Goal: Navigation & Orientation: Find specific page/section

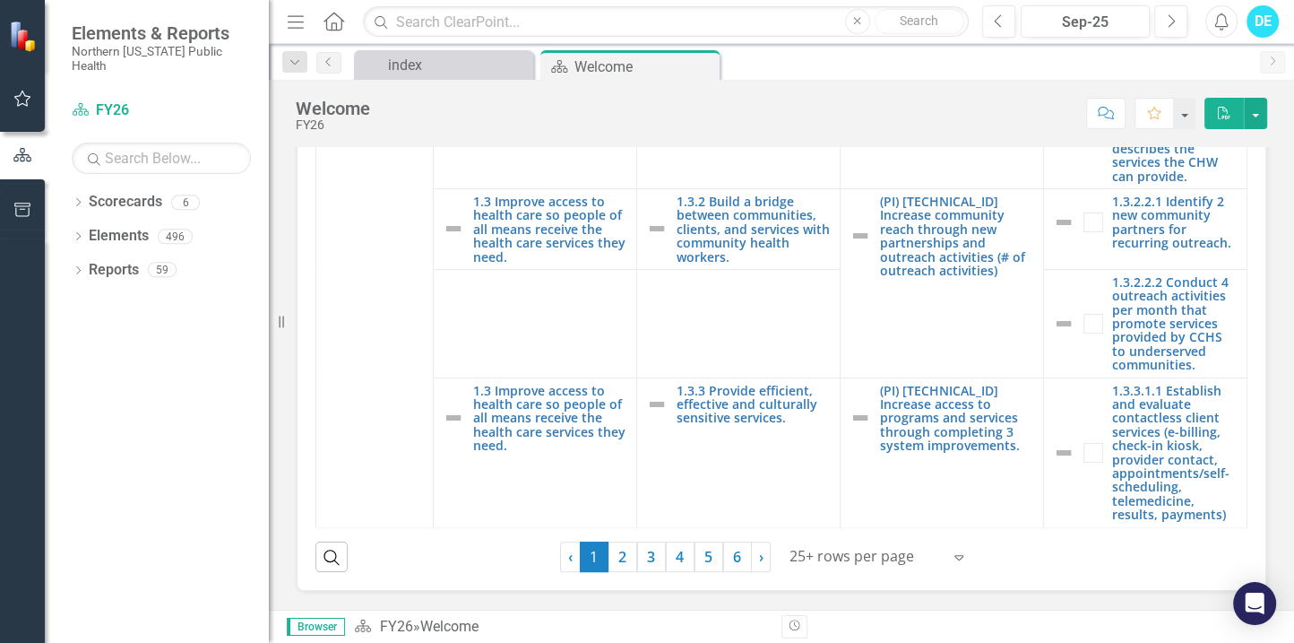
scroll to position [5986, 0]
click at [623, 556] on link "2" at bounding box center [622, 556] width 29 height 30
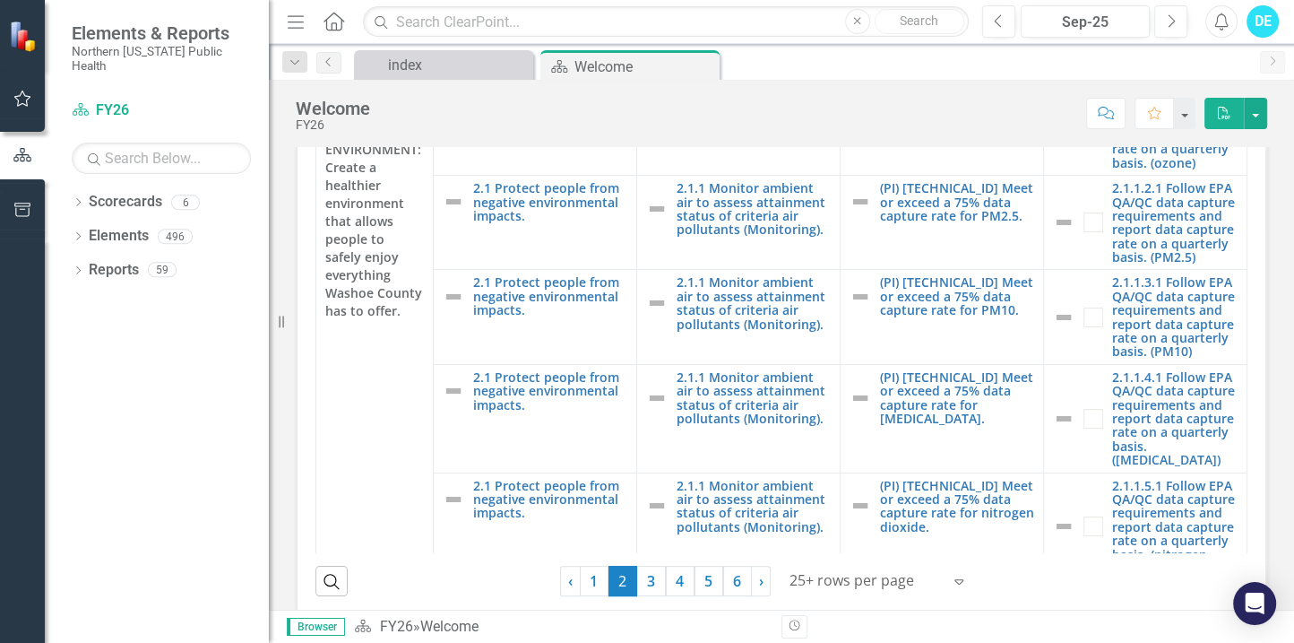
scroll to position [0, 0]
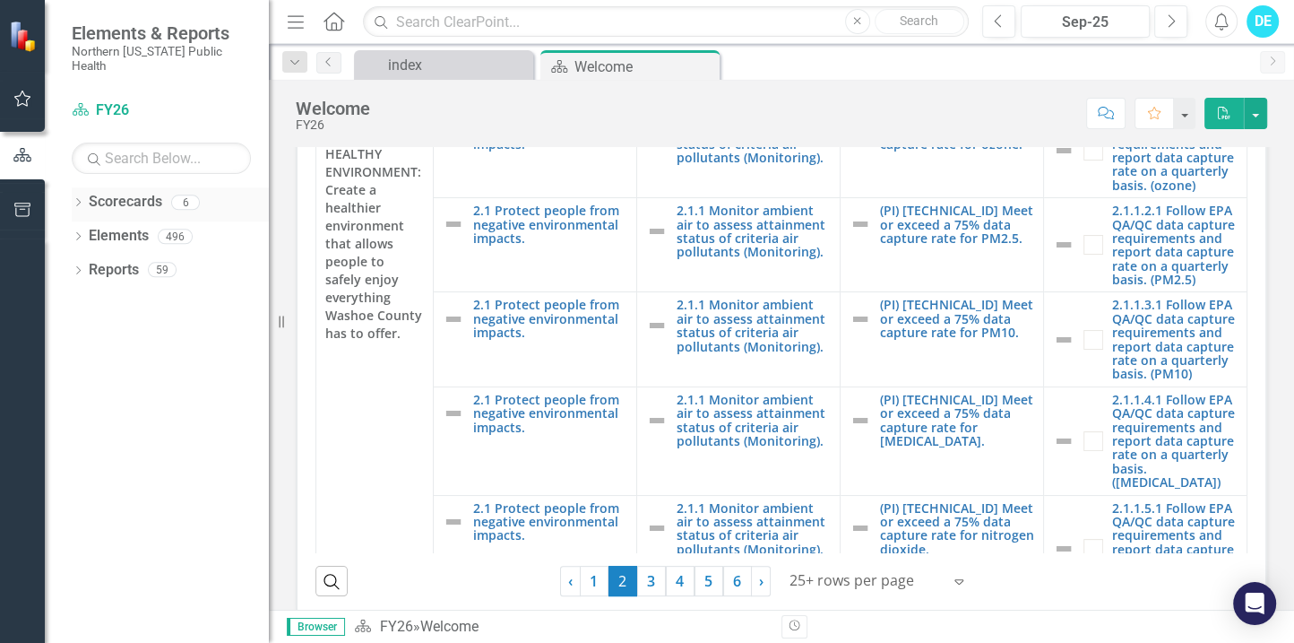
click at [75, 199] on icon "Dropdown" at bounding box center [78, 204] width 13 height 10
click at [79, 195] on icon "Dropdown" at bounding box center [76, 201] width 10 height 13
click at [79, 233] on icon "Dropdown" at bounding box center [78, 238] width 13 height 10
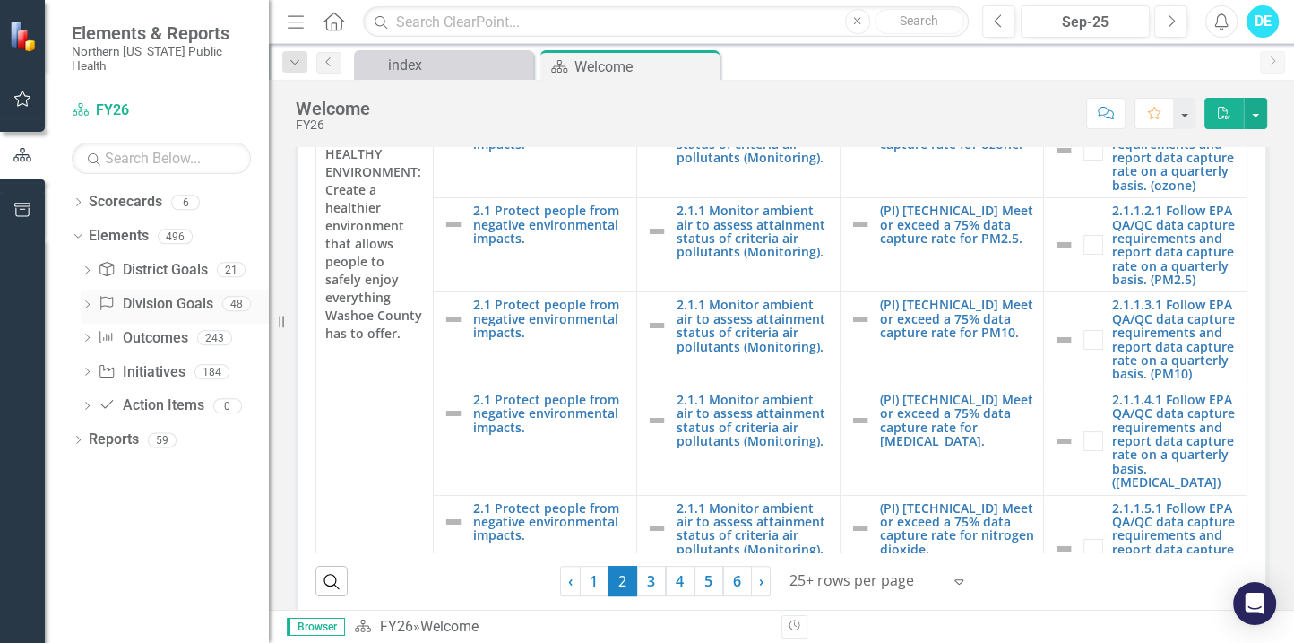
click at [155, 295] on link "Division Goal Division Goals" at bounding box center [155, 304] width 115 height 21
click at [87, 301] on icon "Dropdown" at bounding box center [87, 306] width 13 height 10
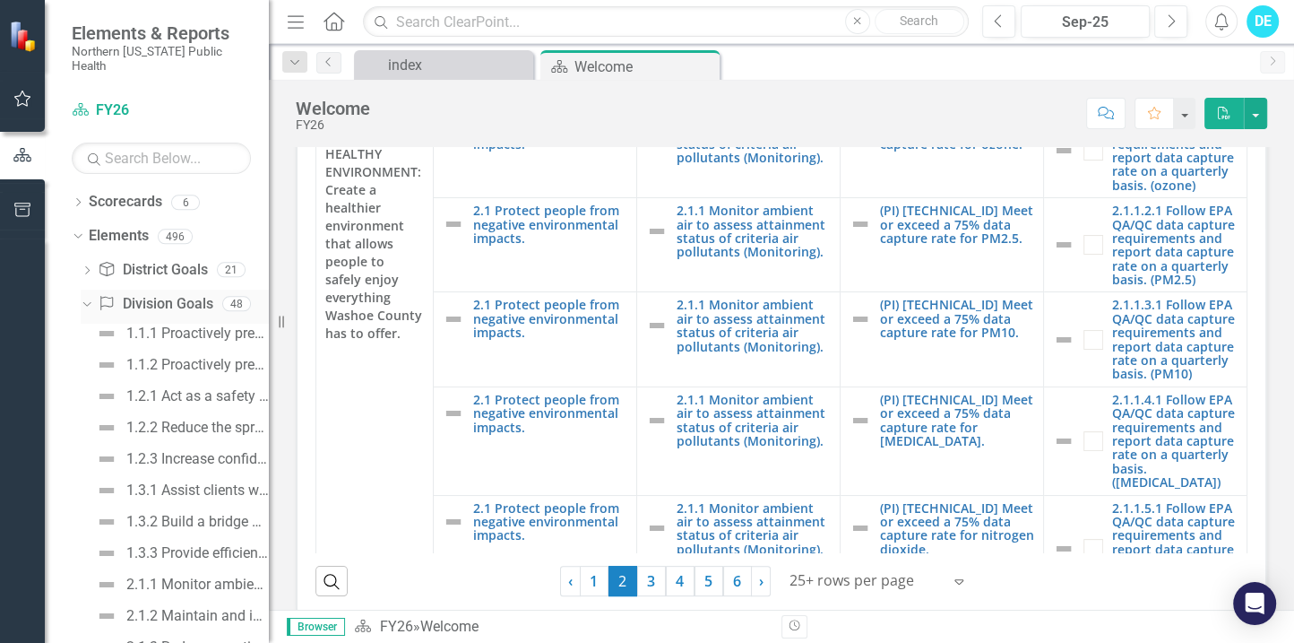
click at [84, 297] on icon "Dropdown" at bounding box center [85, 303] width 10 height 13
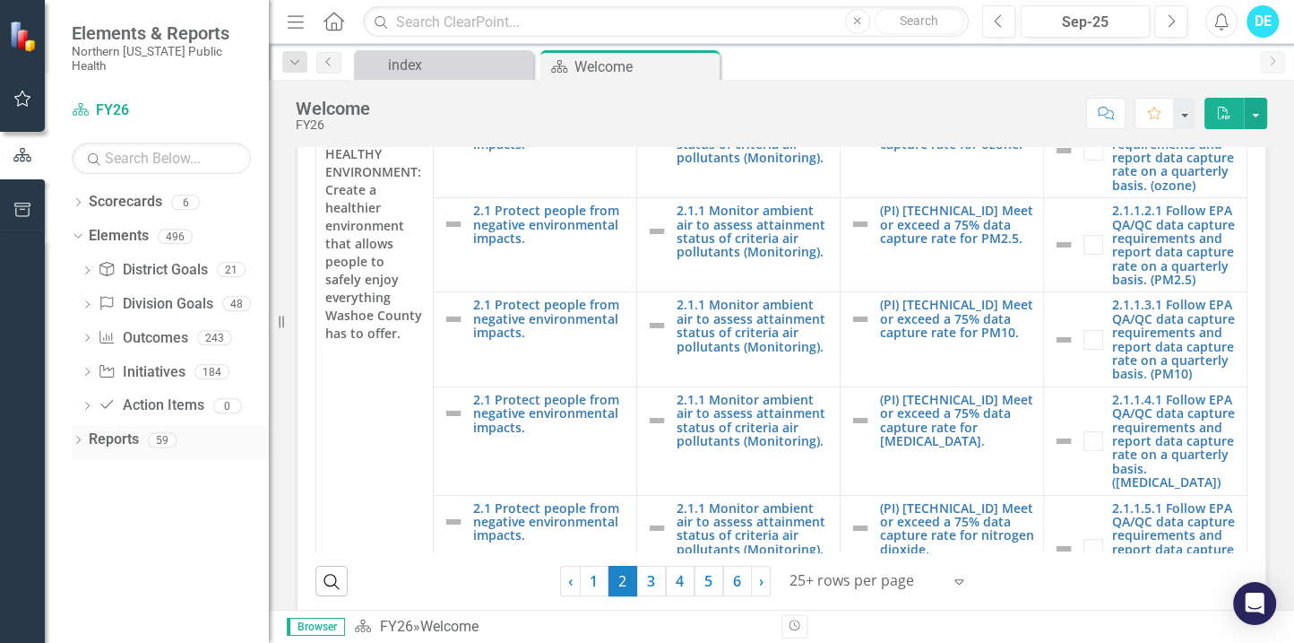
click at [78, 436] on icon "Dropdown" at bounding box center [78, 441] width 13 height 10
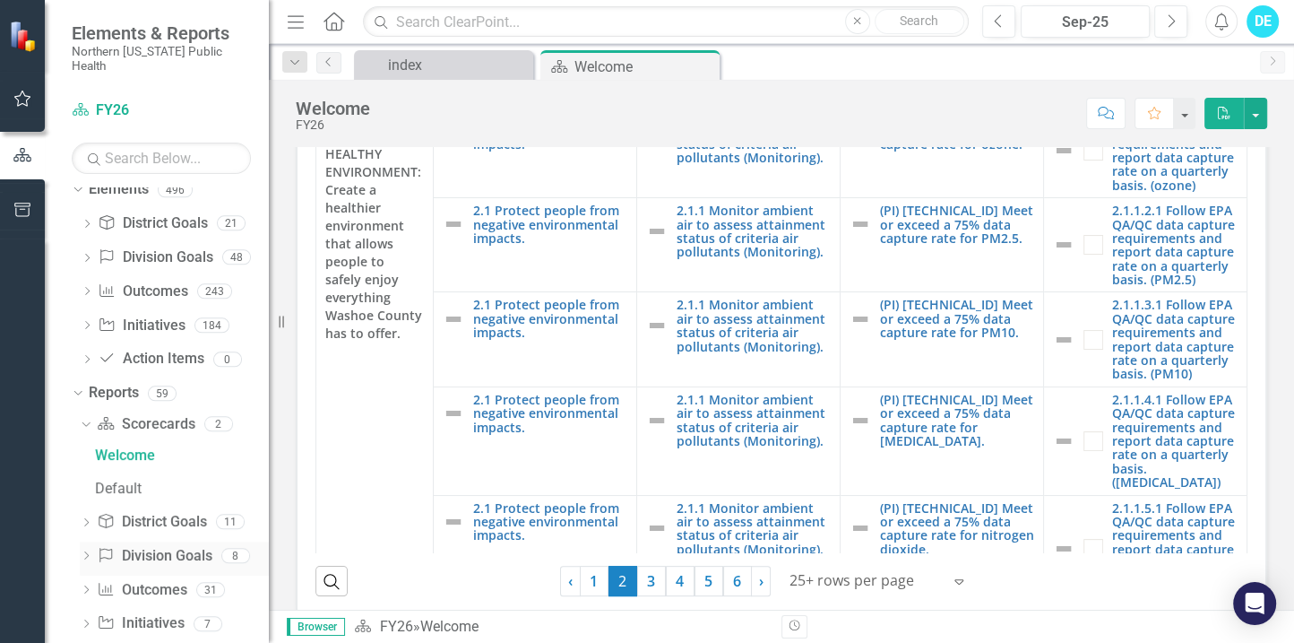
scroll to position [91, 0]
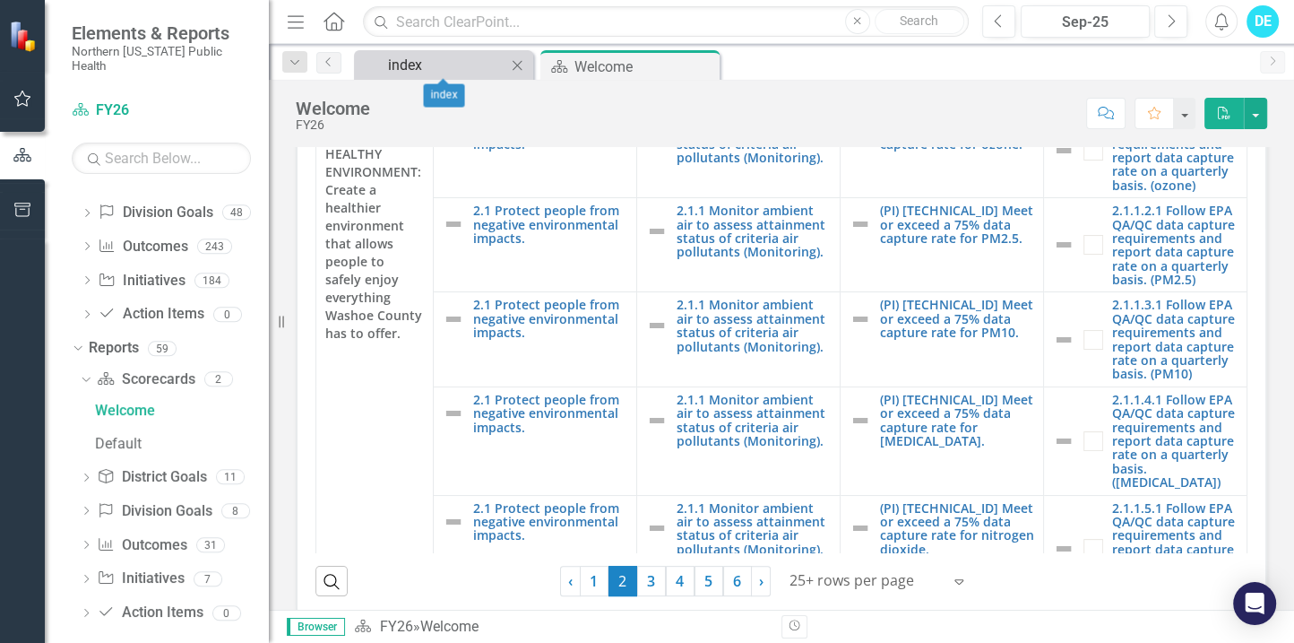
click at [487, 57] on div "index" at bounding box center [447, 65] width 118 height 22
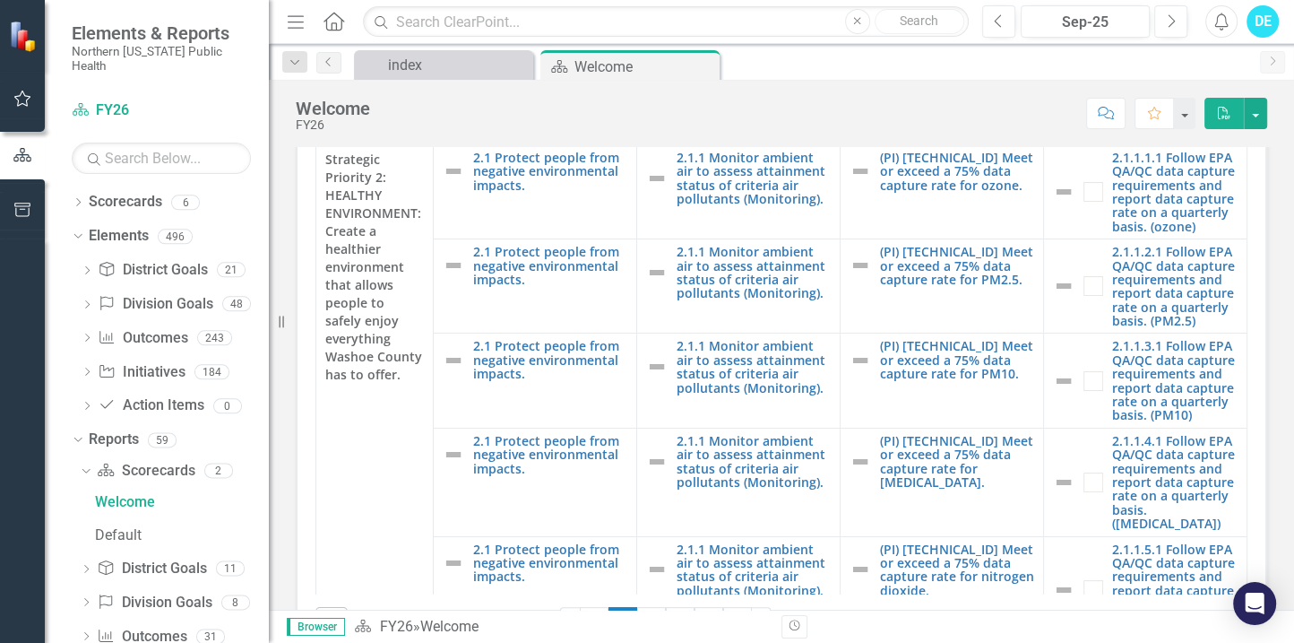
scroll to position [287, 0]
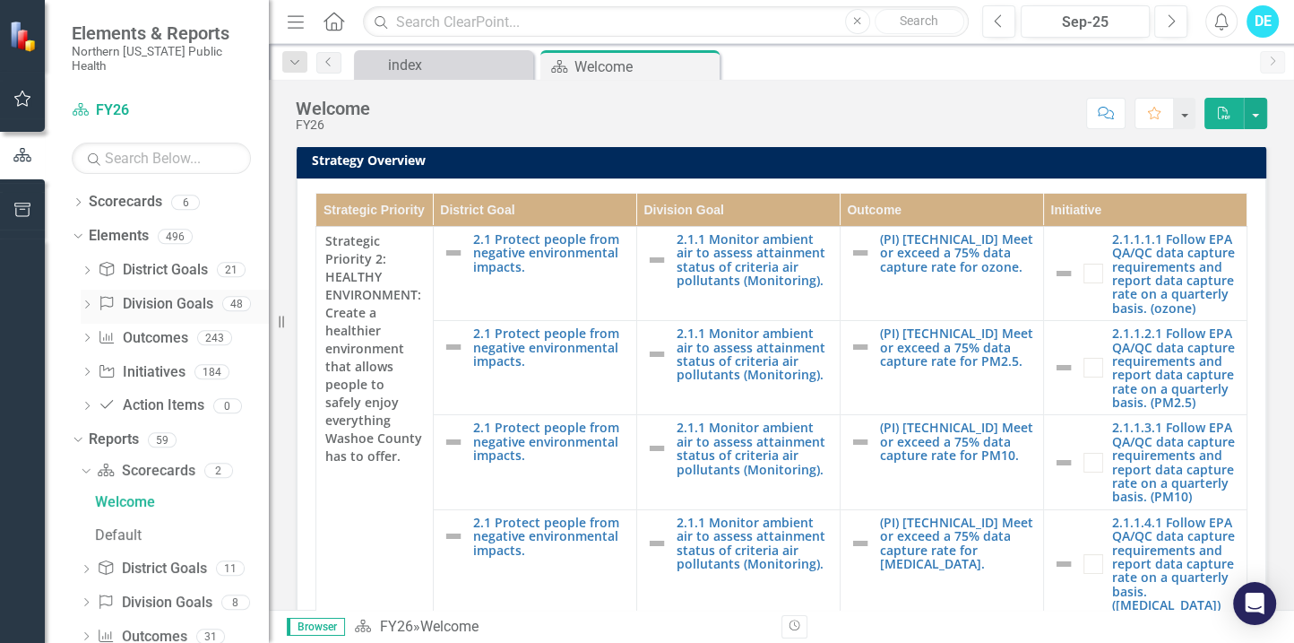
click at [87, 300] on icon at bounding box center [87, 304] width 4 height 8
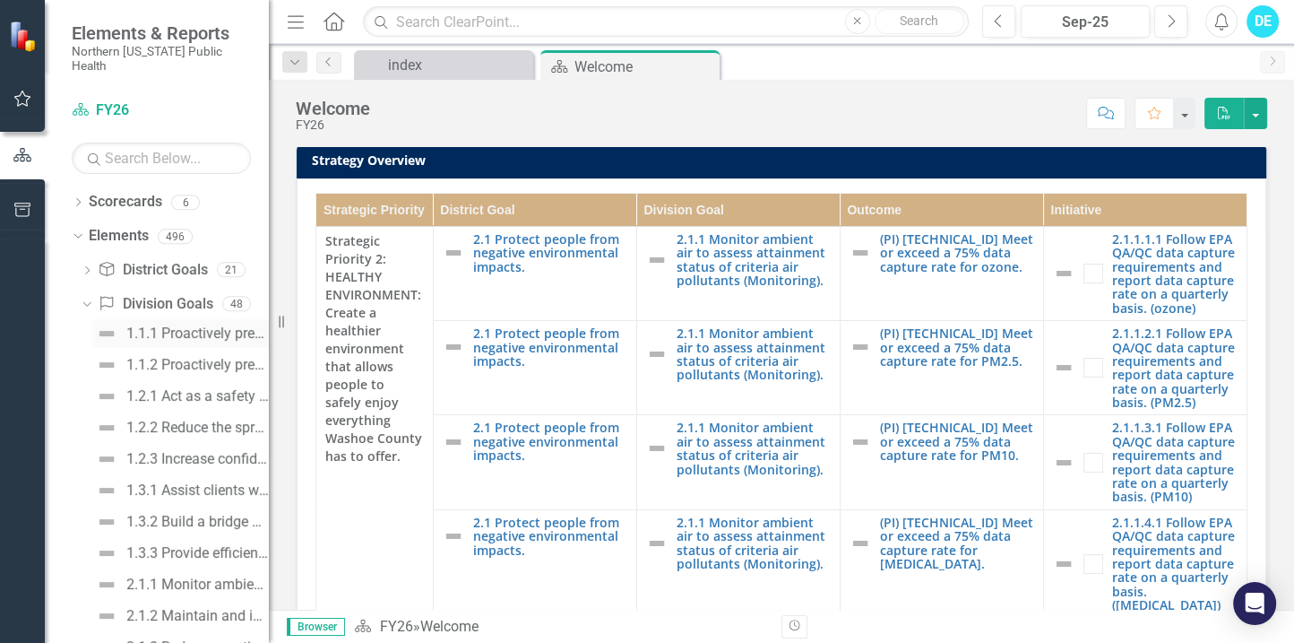
click at [201, 325] on div "1.1.1 Proactively prevent disease utilizing effective health education efforts …" at bounding box center [197, 333] width 142 height 16
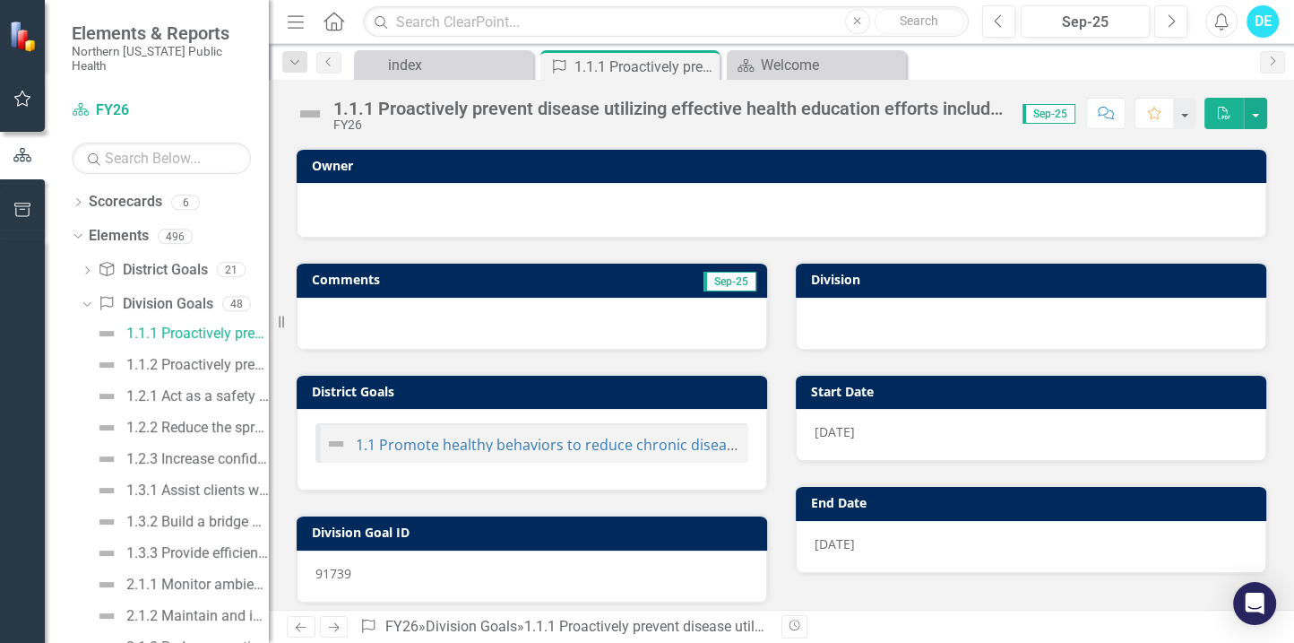
click at [871, 318] on div at bounding box center [1031, 324] width 470 height 52
click at [817, 67] on div "Welcome" at bounding box center [820, 65] width 118 height 22
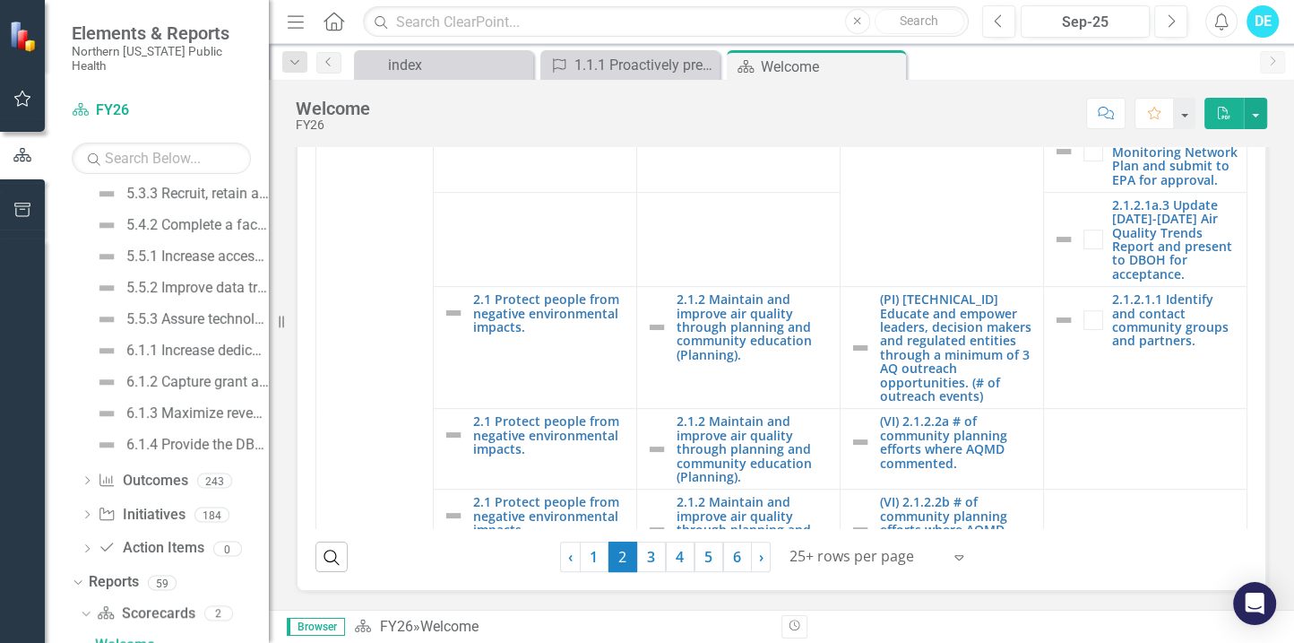
scroll to position [789, 0]
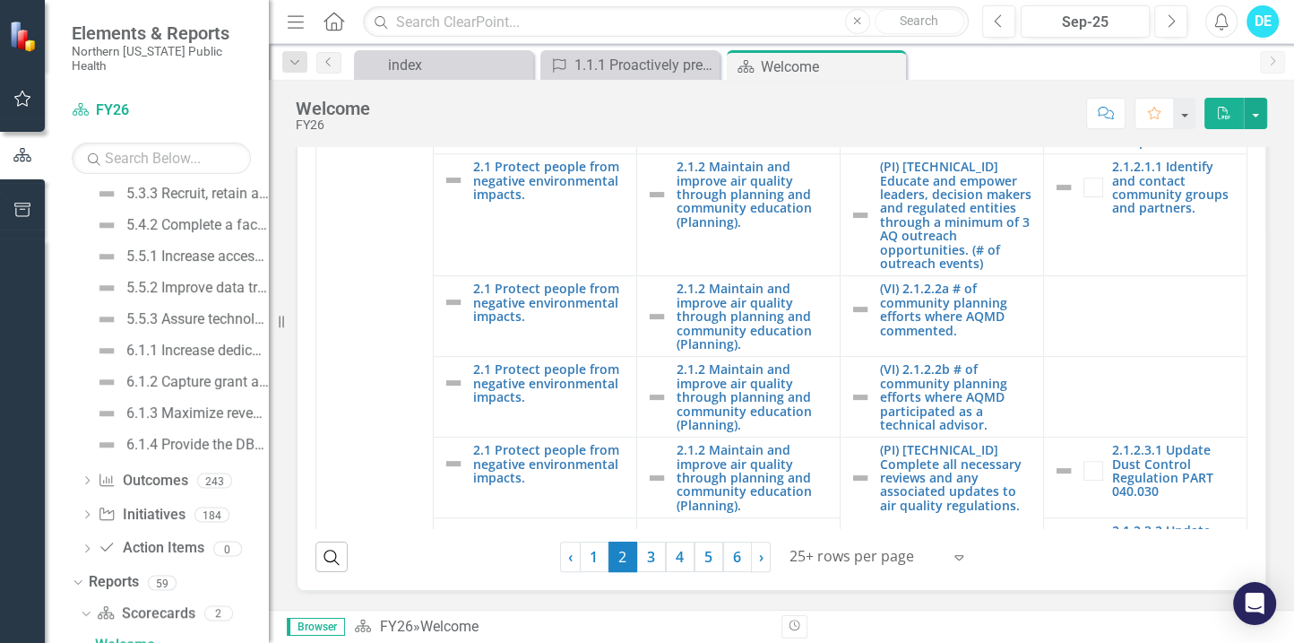
drag, startPoint x: 581, startPoint y: 560, endPoint x: 694, endPoint y: 525, distance: 118.2
click at [581, 560] on link "1" at bounding box center [594, 556] width 29 height 30
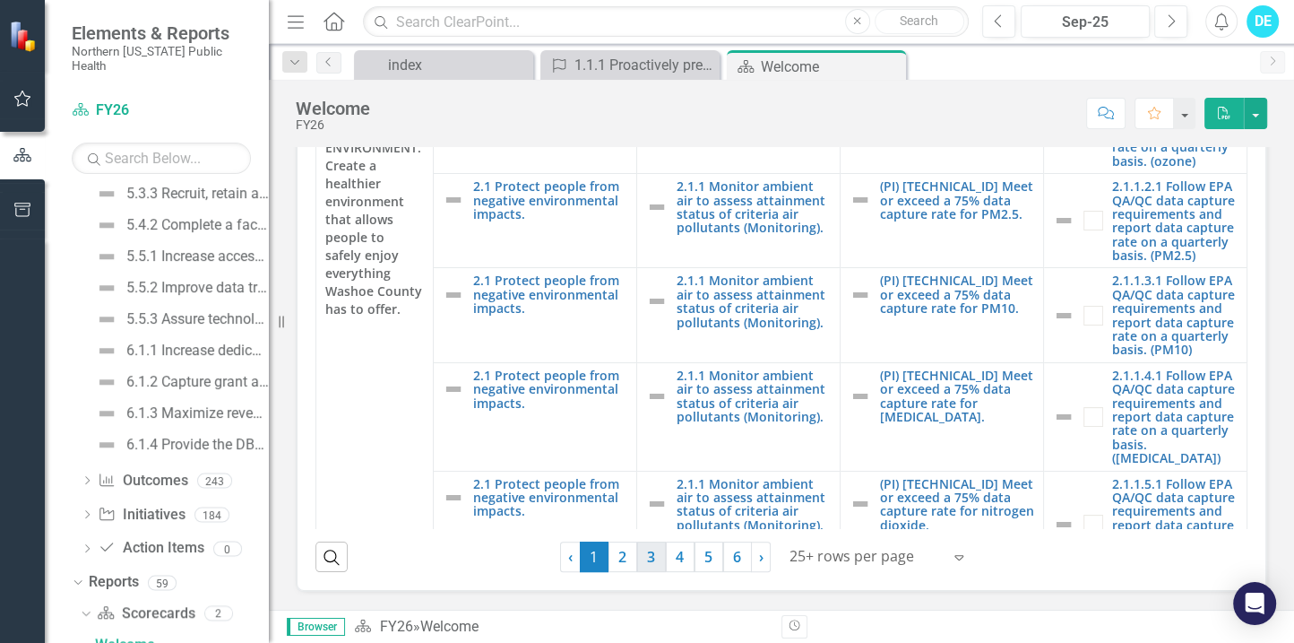
click at [648, 562] on link "3" at bounding box center [651, 556] width 29 height 30
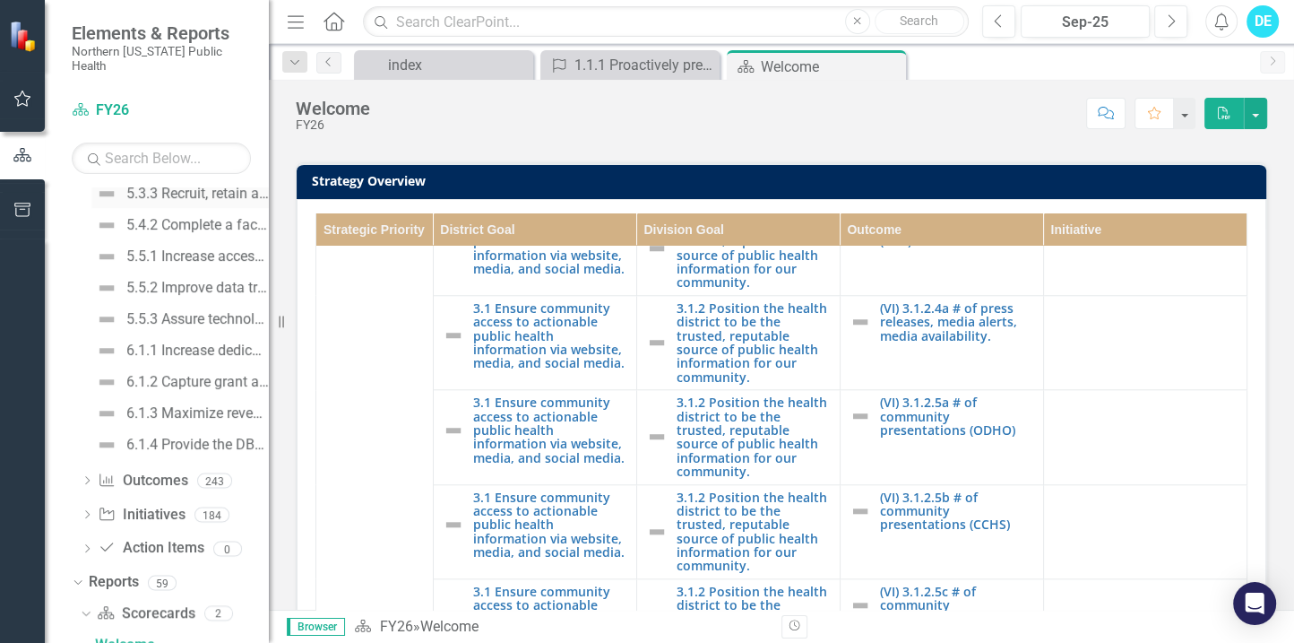
scroll to position [1291, 0]
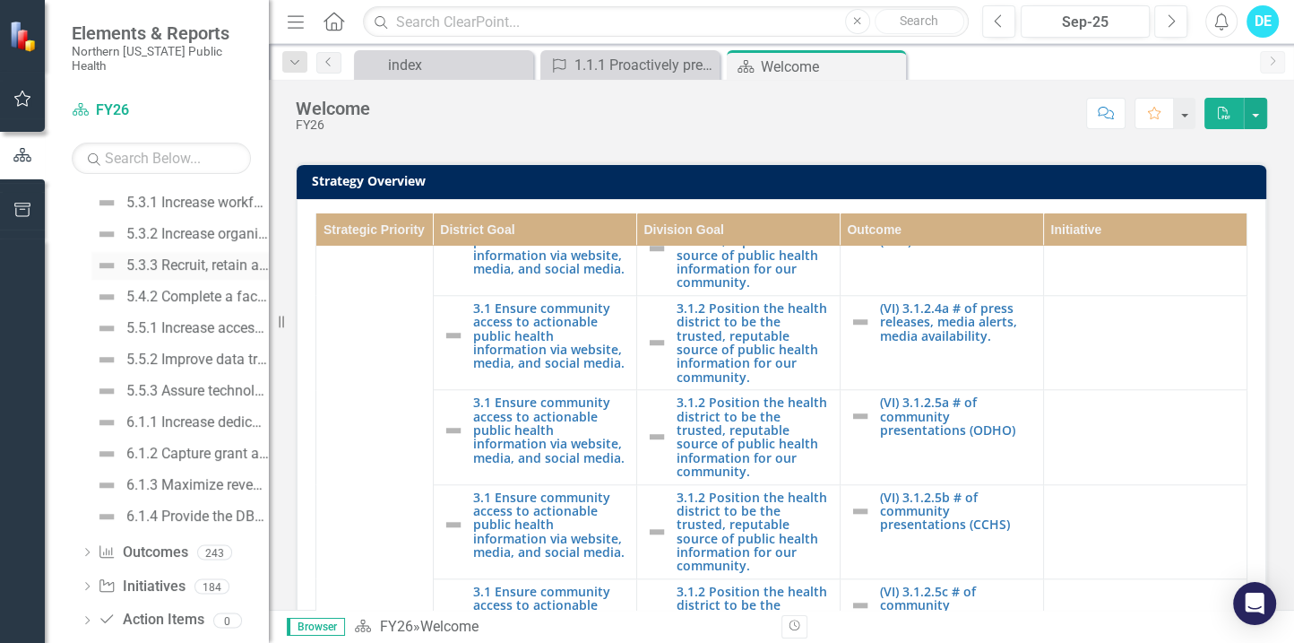
click at [215, 257] on div "5.3.3 Recruit, retain and train a workforce that meets the diverse needs of our…" at bounding box center [197, 265] width 142 height 16
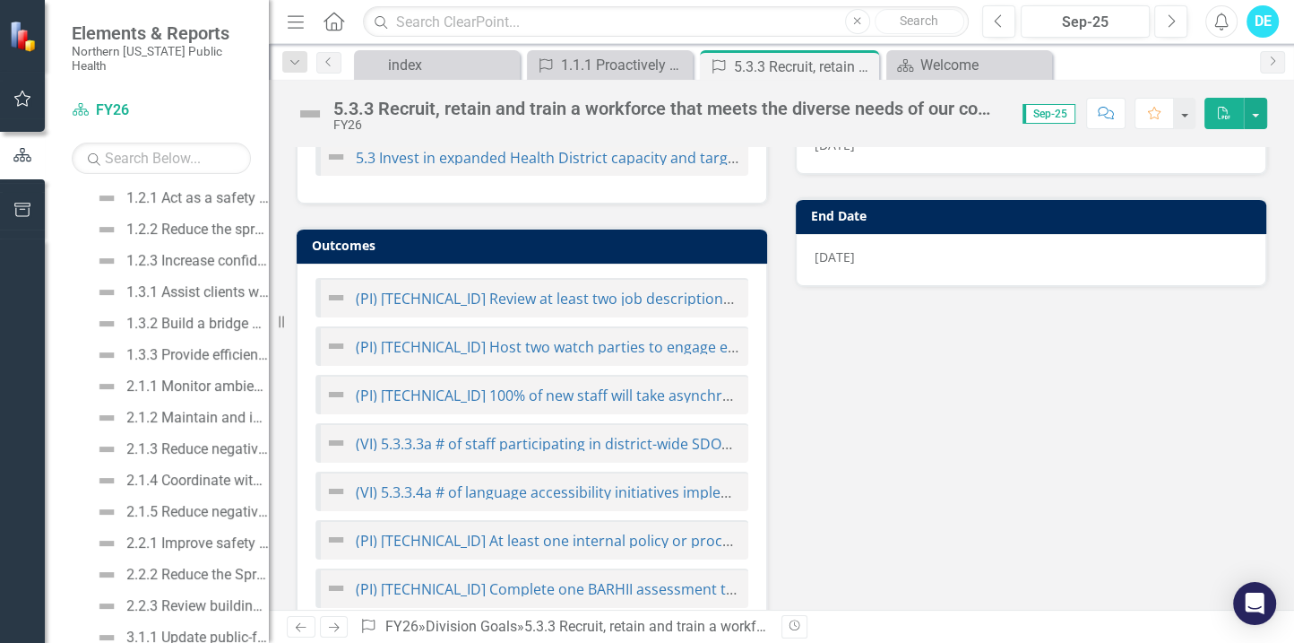
scroll to position [195, 0]
